Goal: Task Accomplishment & Management: Manage account settings

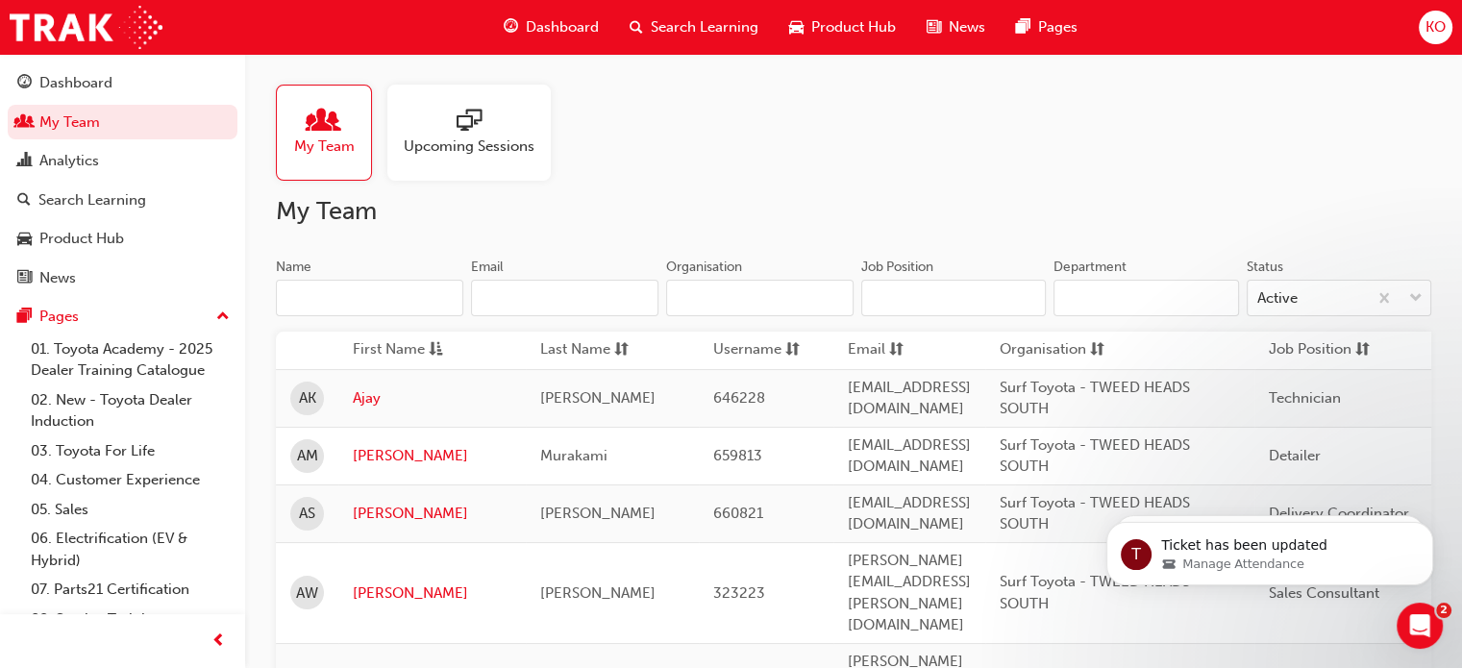
click at [1145, 143] on div "My Team Upcoming Sessions" at bounding box center [853, 133] width 1155 height 96
click at [501, 141] on span "Upcoming Sessions" at bounding box center [469, 147] width 131 height 22
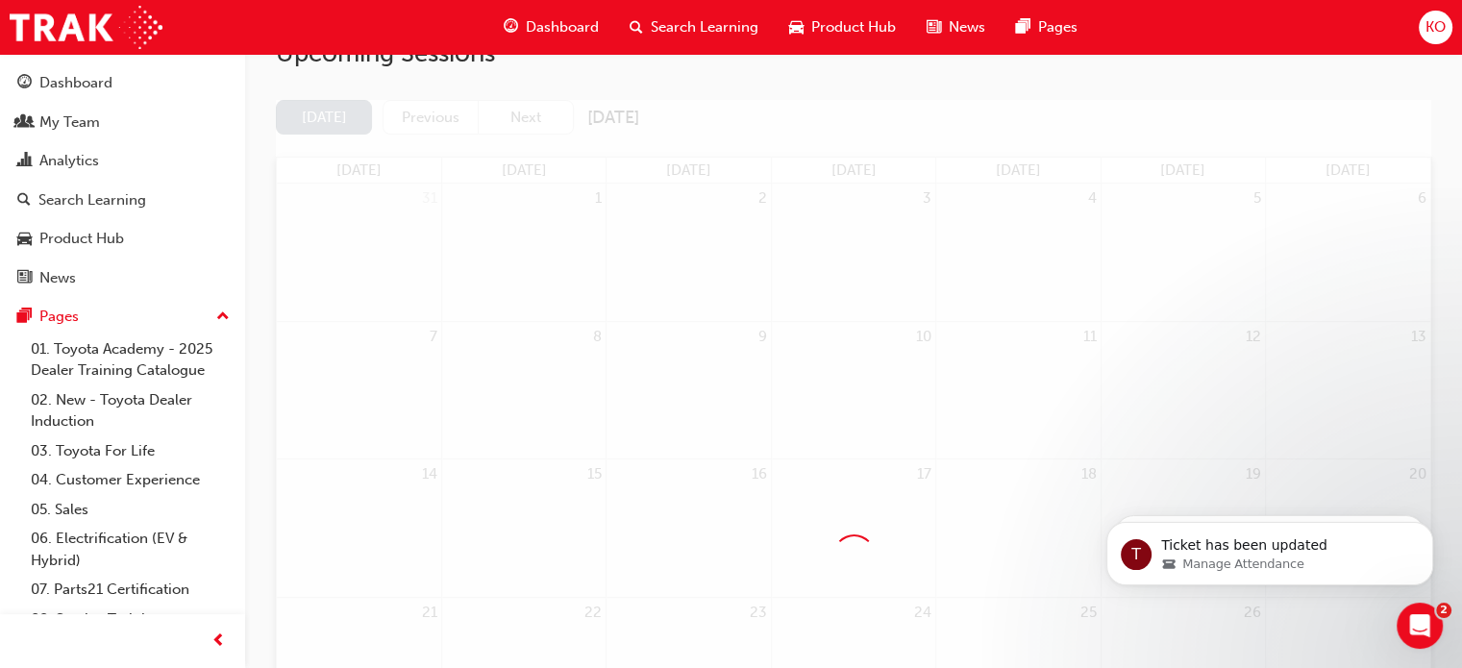
scroll to position [404, 0]
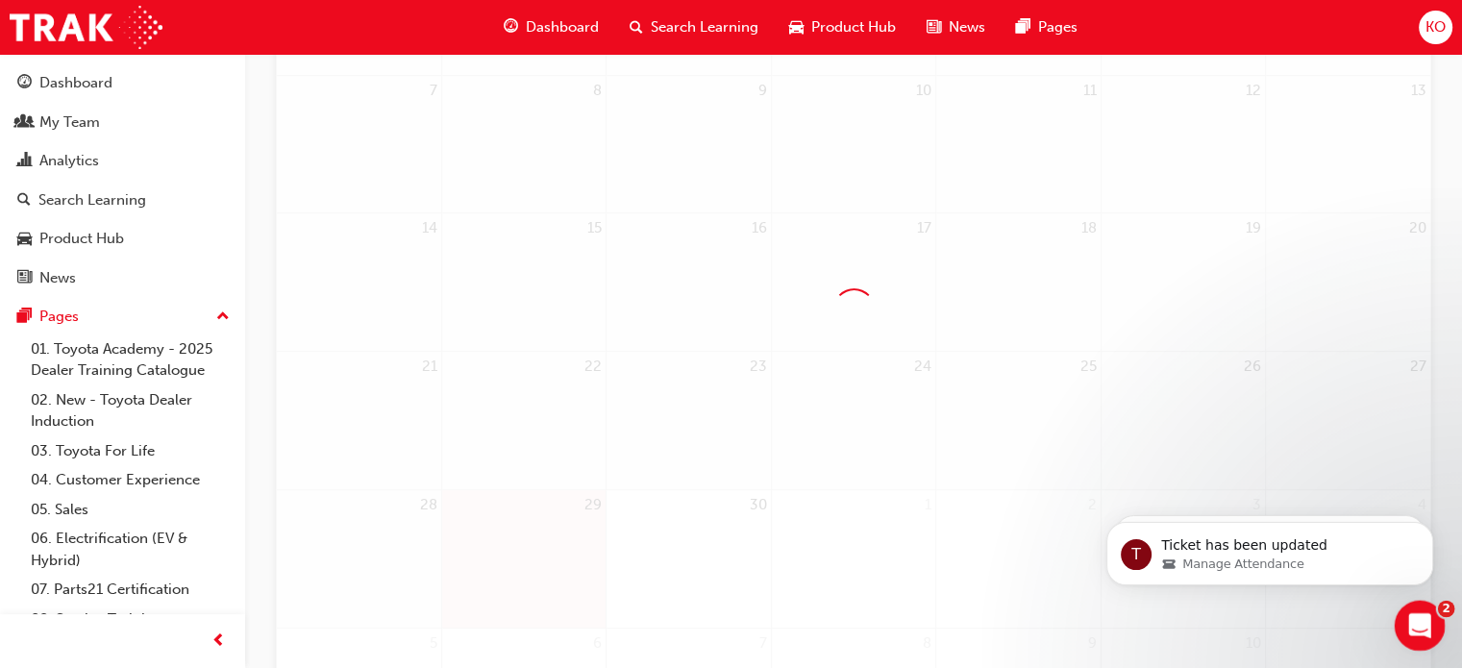
click at [1434, 617] on div "Open Intercom Messenger" at bounding box center [1416, 622] width 63 height 63
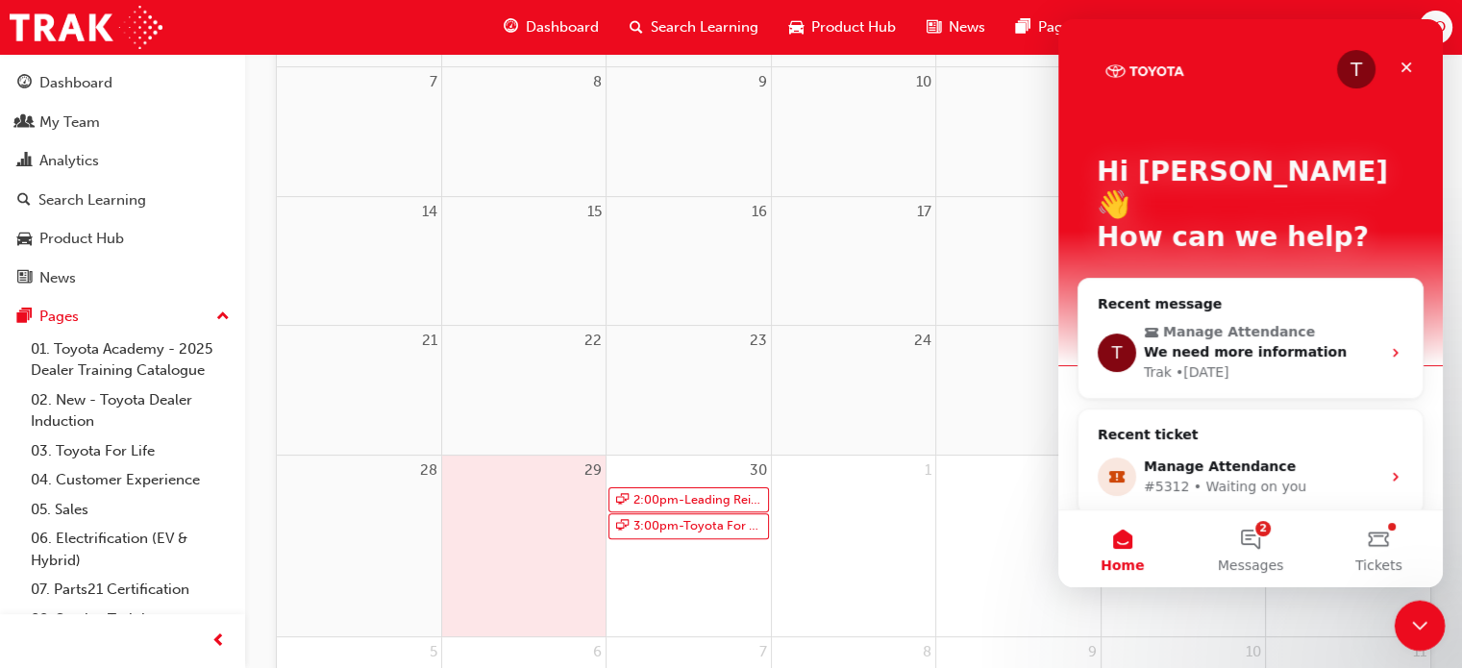
scroll to position [0, 0]
click at [1425, 613] on icon "Close Intercom Messenger" at bounding box center [1416, 622] width 23 height 23
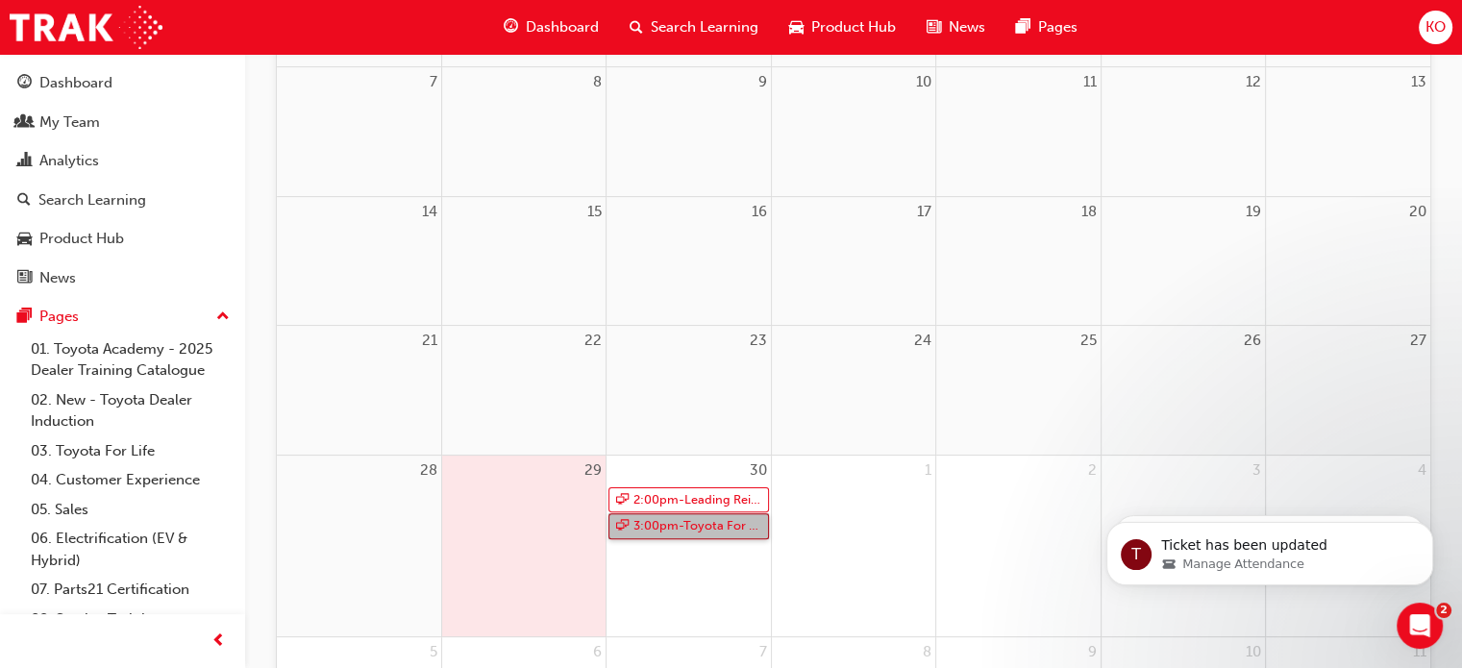
click at [735, 533] on link "3:00pm - Toyota For Life In Action - Virtual Classroom" at bounding box center [688, 526] width 160 height 26
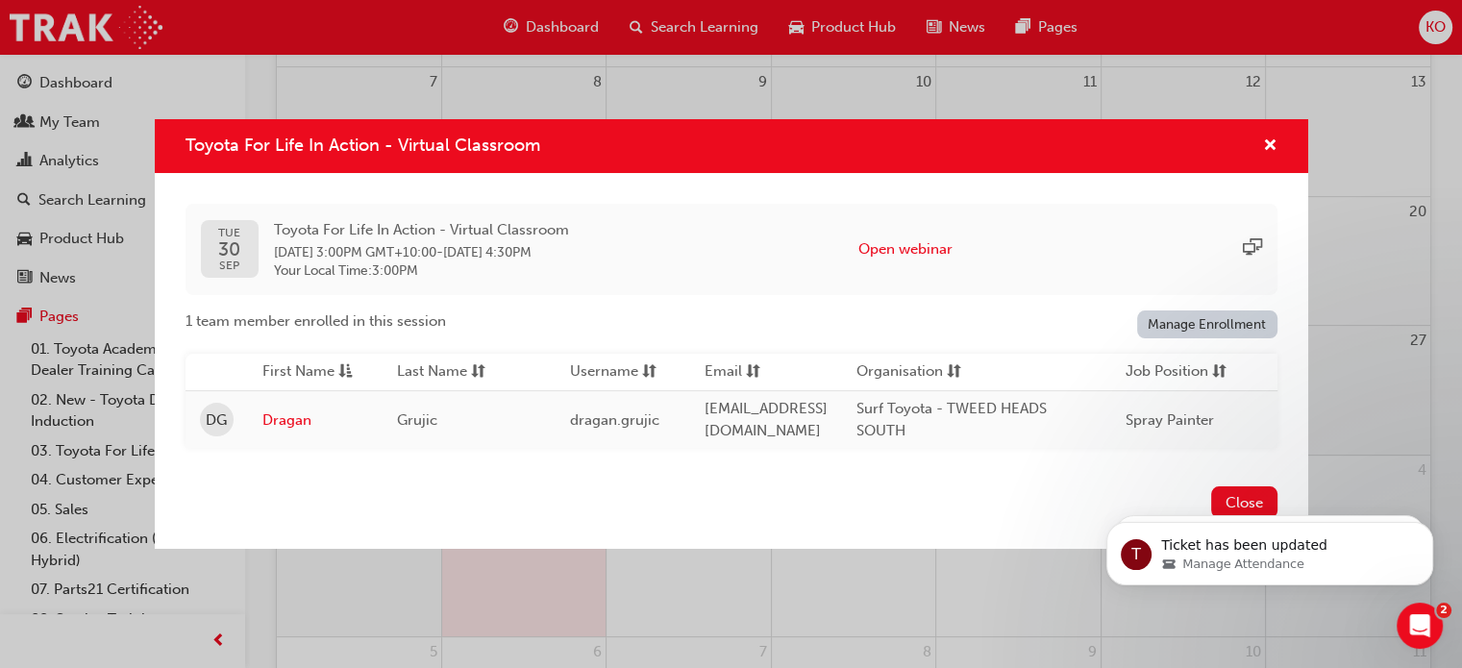
click at [750, 562] on div "Toyota For Life In Action - Virtual Classroom [DATE] Toyota For Life In Action …" at bounding box center [731, 334] width 1462 height 668
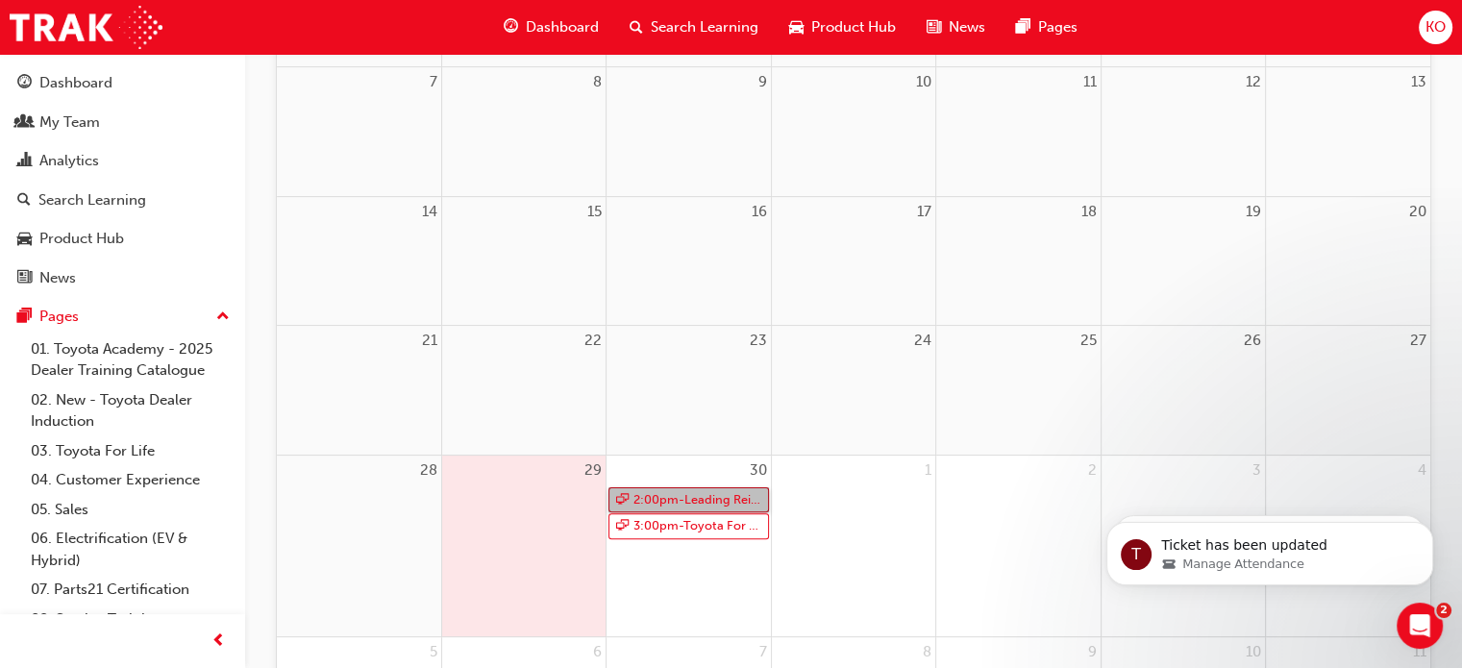
click at [721, 495] on link "2:00pm - Leading Reignite Part 2 - Virtual Classroom" at bounding box center [688, 500] width 160 height 26
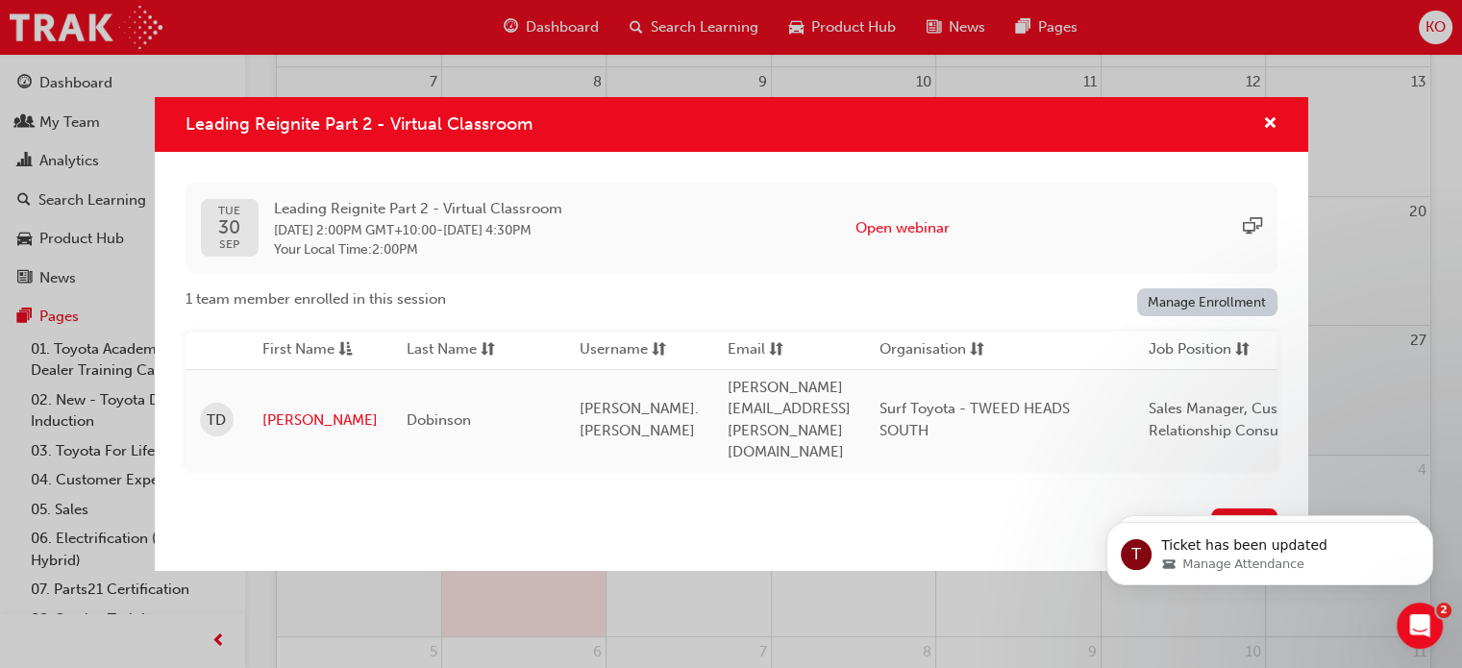
click at [725, 589] on div "Leading Reignite Part 2 - Virtual Classroom [DATE] Leading Reignite Part 2 - Vi…" at bounding box center [731, 334] width 1462 height 668
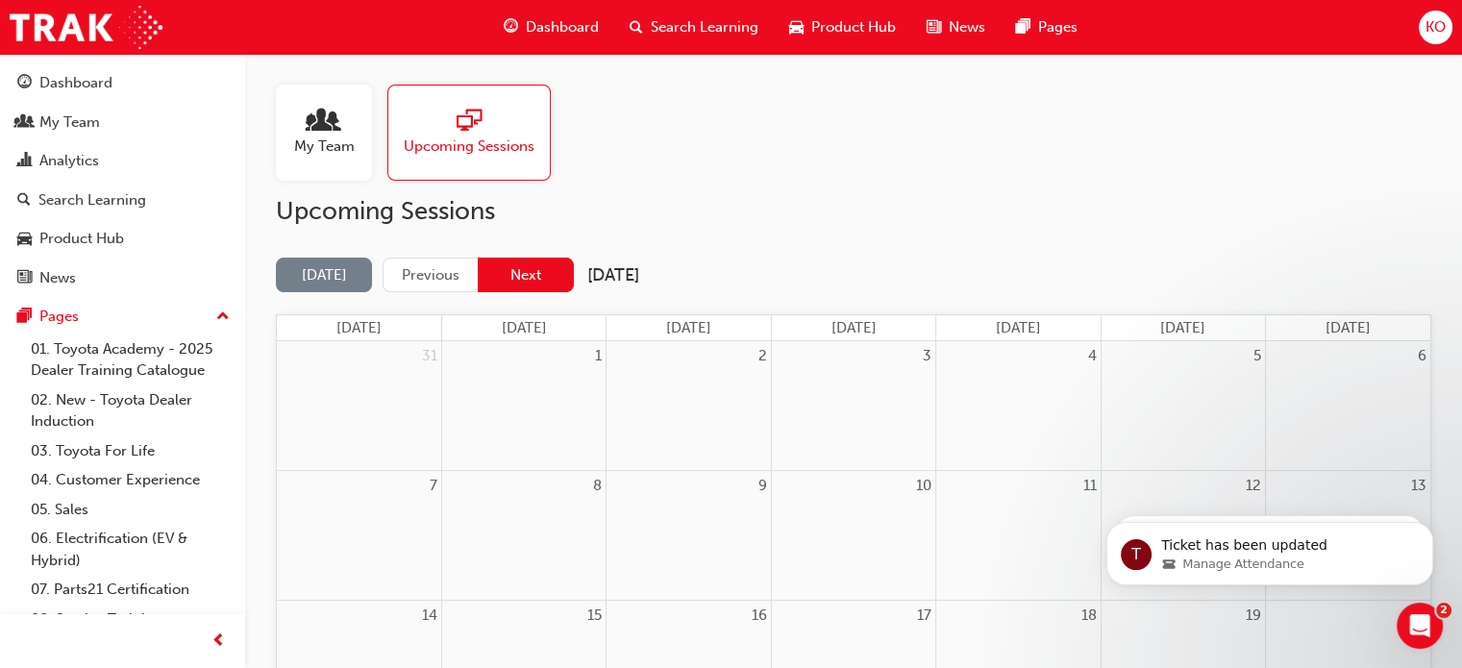
click at [533, 262] on button "Next" at bounding box center [526, 276] width 96 height 36
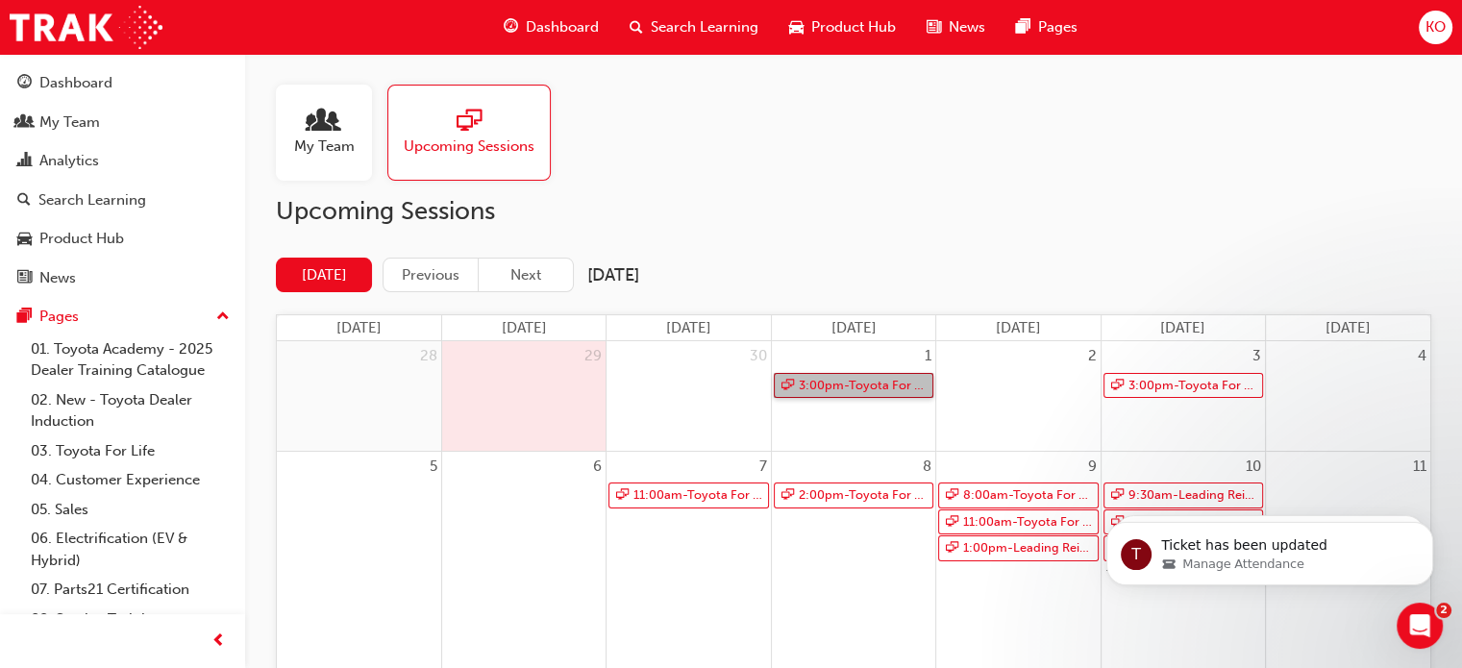
click at [821, 385] on link "3:00pm - Toyota For Life In Action - Virtual Classroom" at bounding box center [854, 386] width 160 height 26
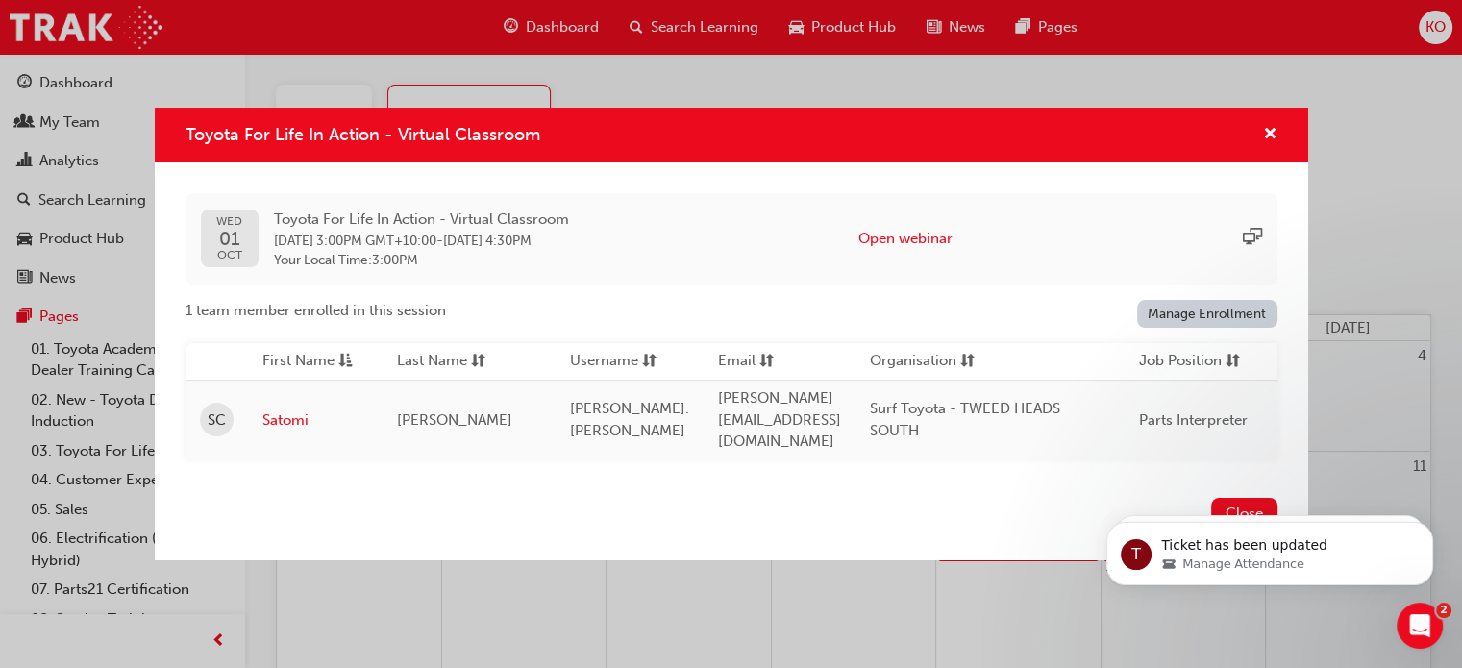
click at [1198, 314] on link "Manage Enrollment" at bounding box center [1207, 314] width 140 height 28
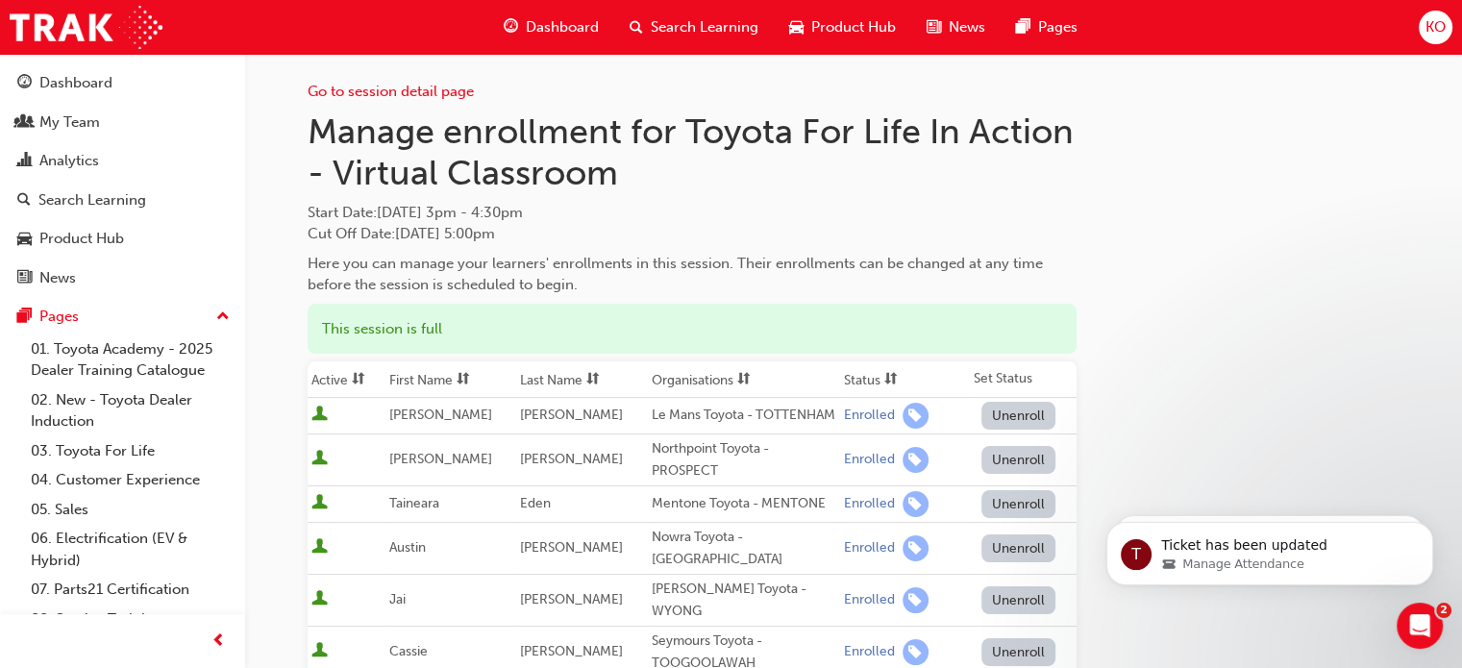
scroll to position [6, 0]
click at [418, 187] on h1 "Manage enrollment for Toyota For Life In Action - Virtual Classroom" at bounding box center [692, 151] width 769 height 84
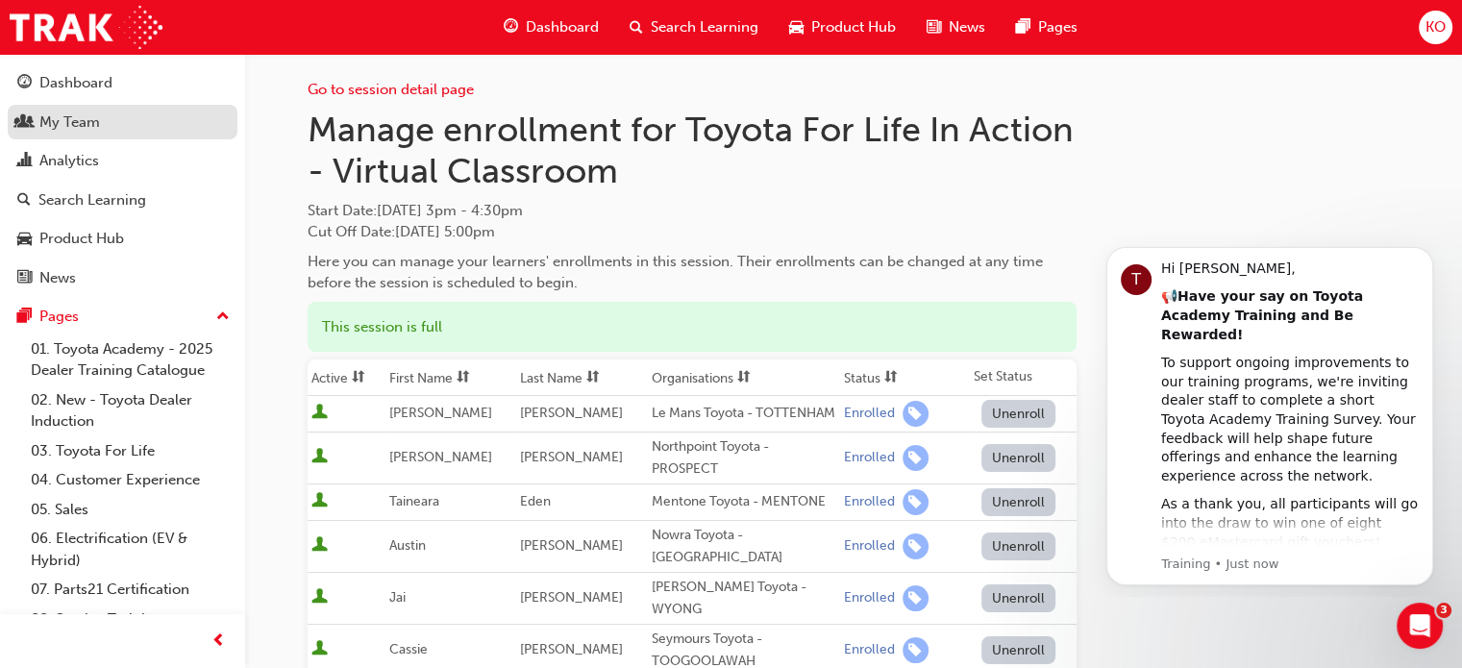
click at [124, 119] on div "My Team" at bounding box center [122, 123] width 211 height 24
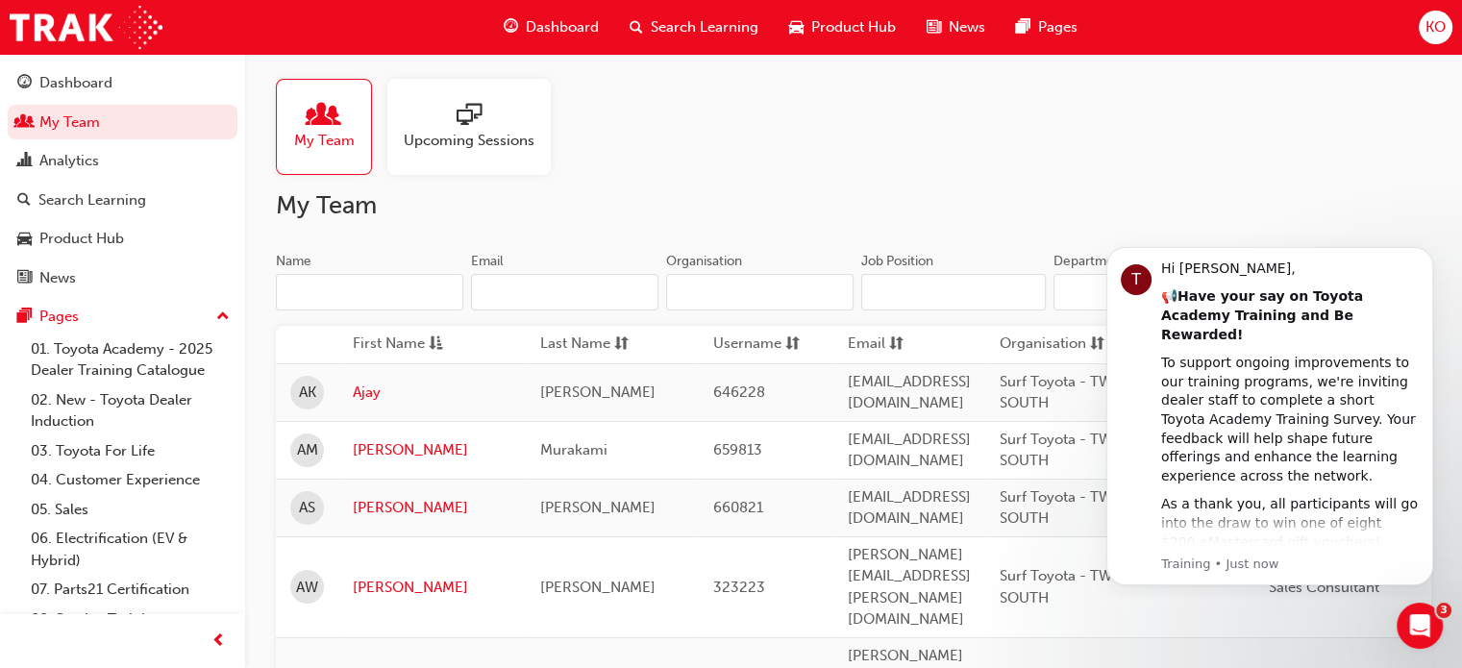
click at [369, 282] on input "Name" at bounding box center [369, 292] width 187 height 37
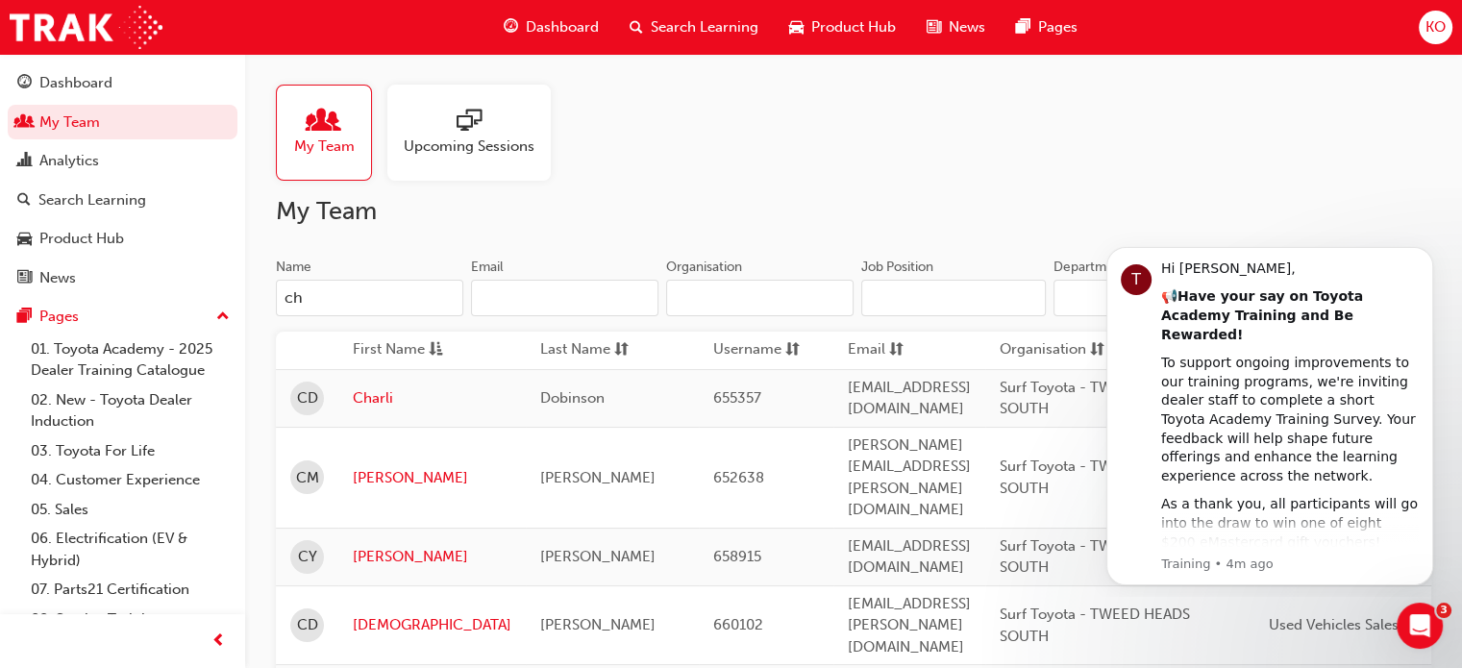
type input "c"
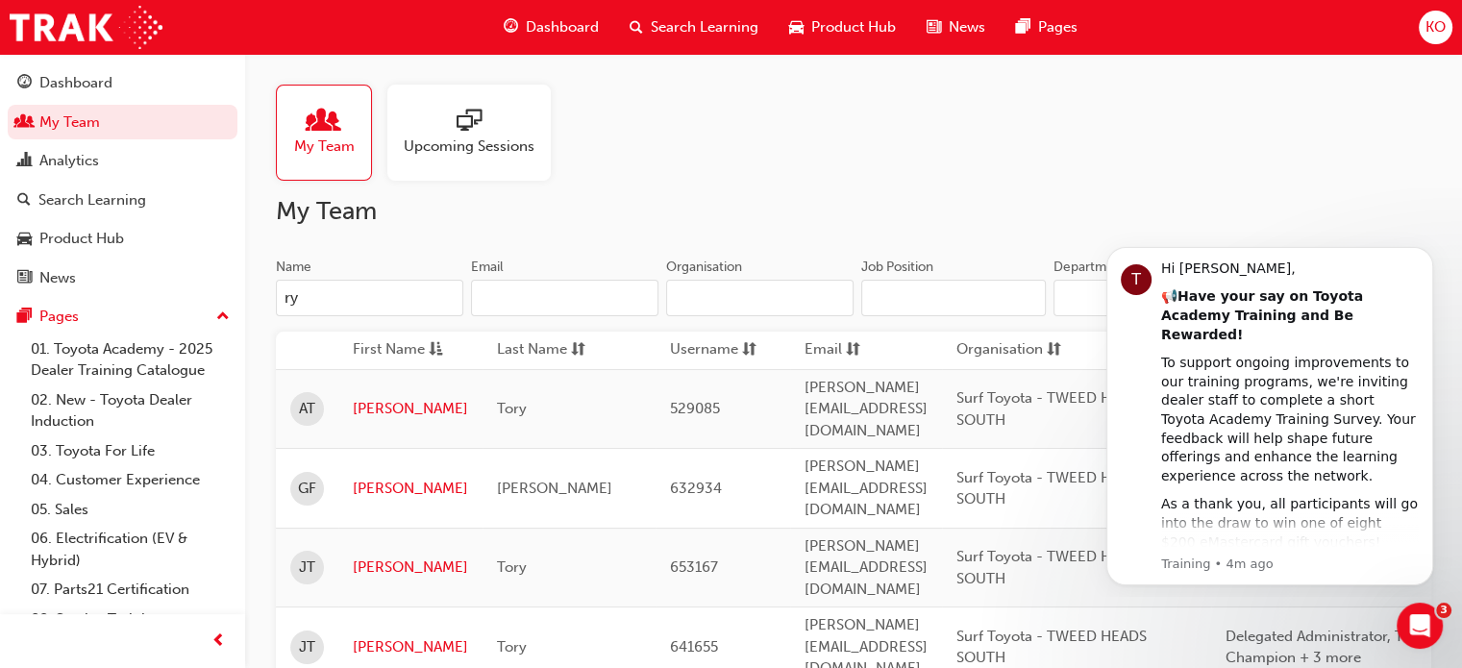
type input "r"
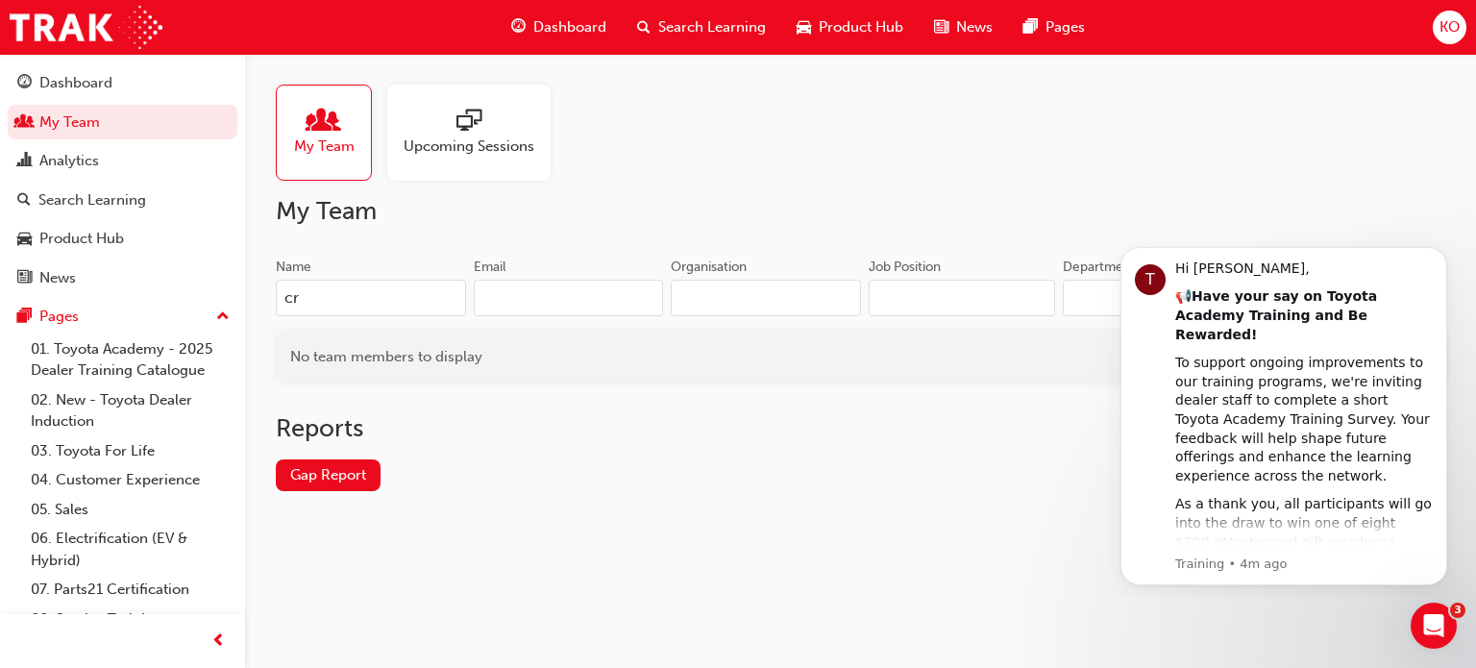
type input "c"
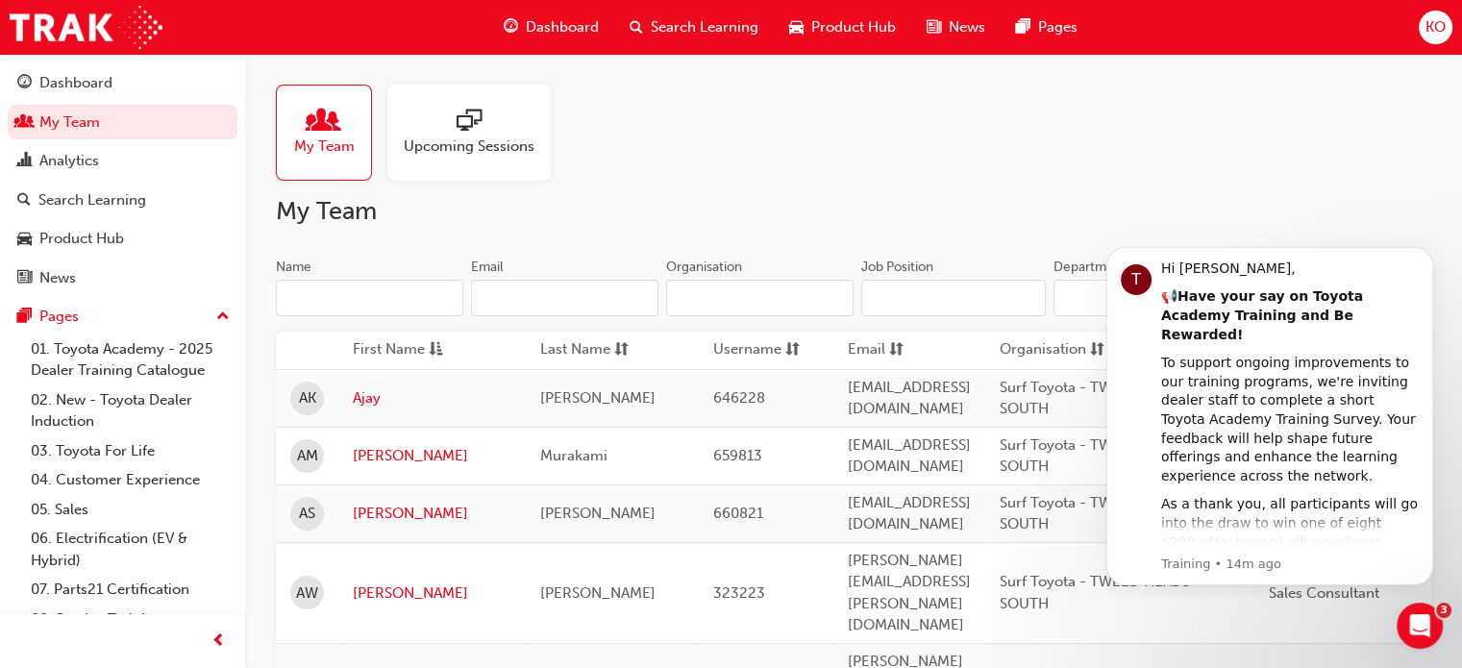
click at [379, 287] on input "Name" at bounding box center [369, 298] width 187 height 37
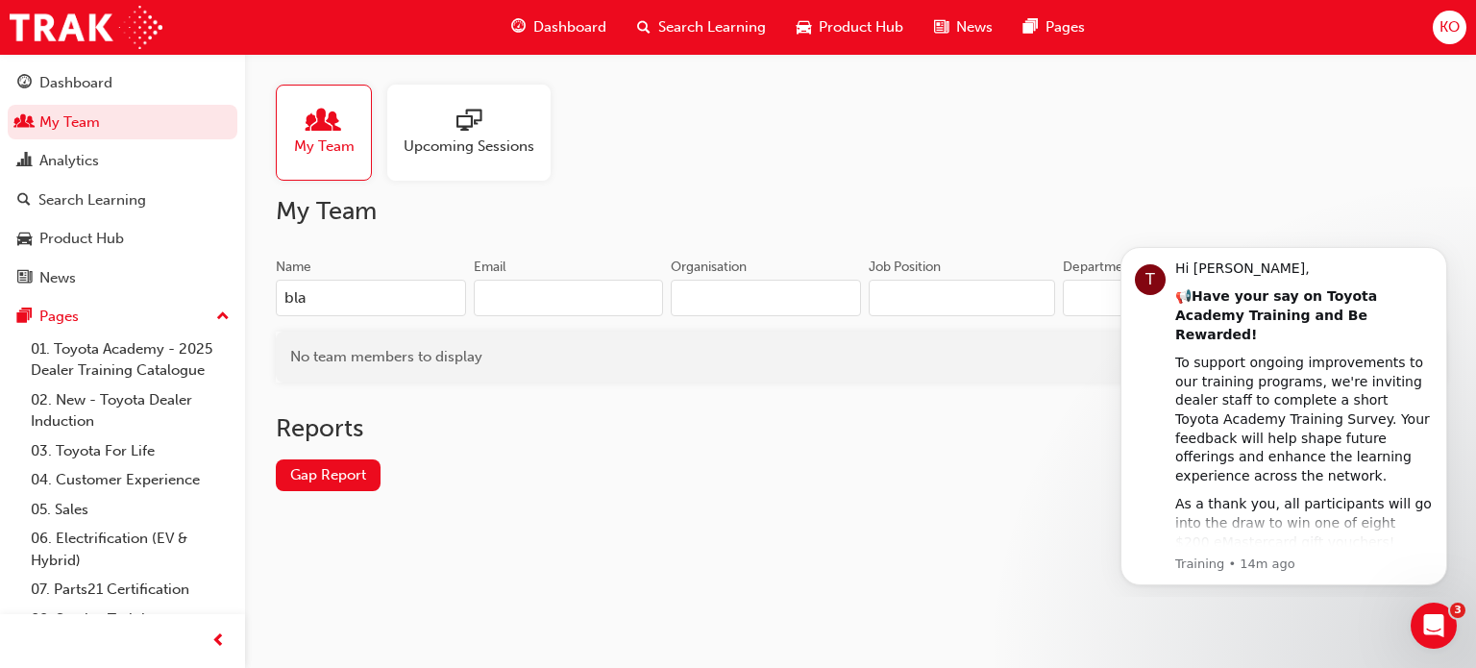
type input "blak"
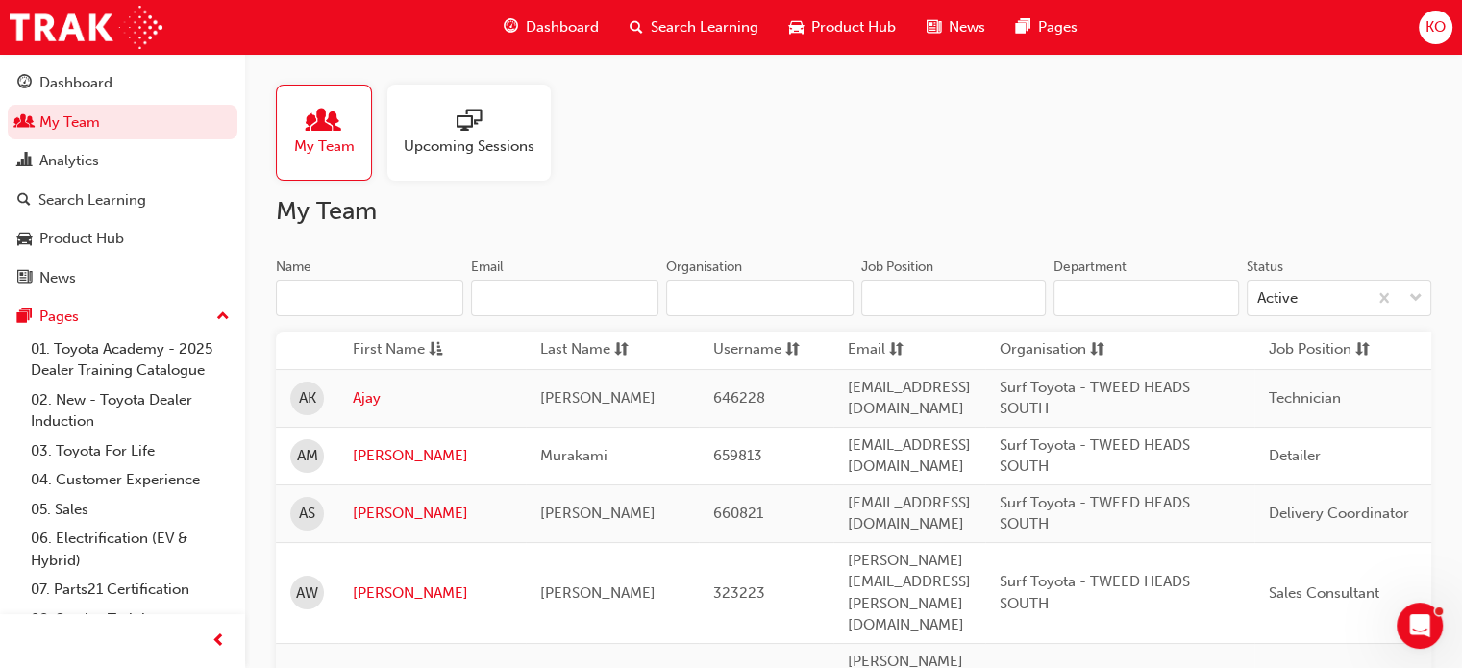
click at [400, 299] on input "Name" at bounding box center [369, 298] width 187 height 37
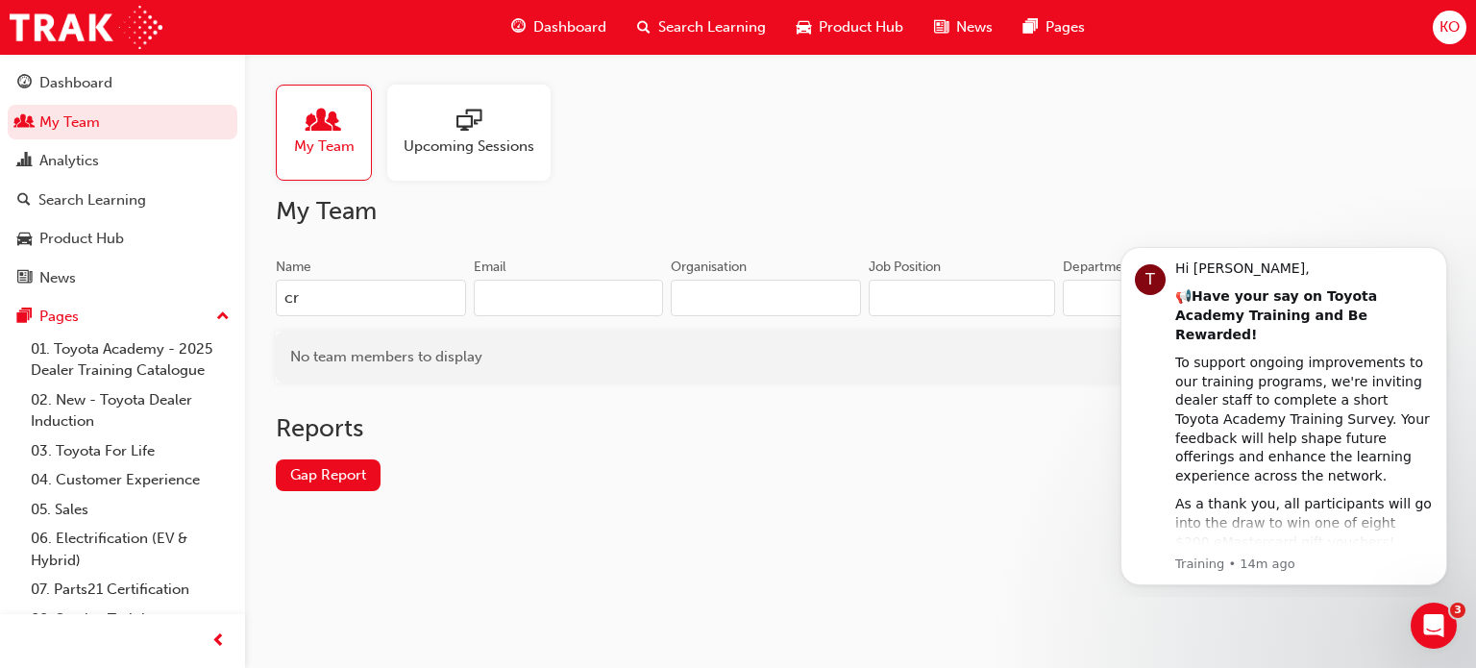
type input "c"
type input "bl"
